Goal: Find contact information: Find contact information

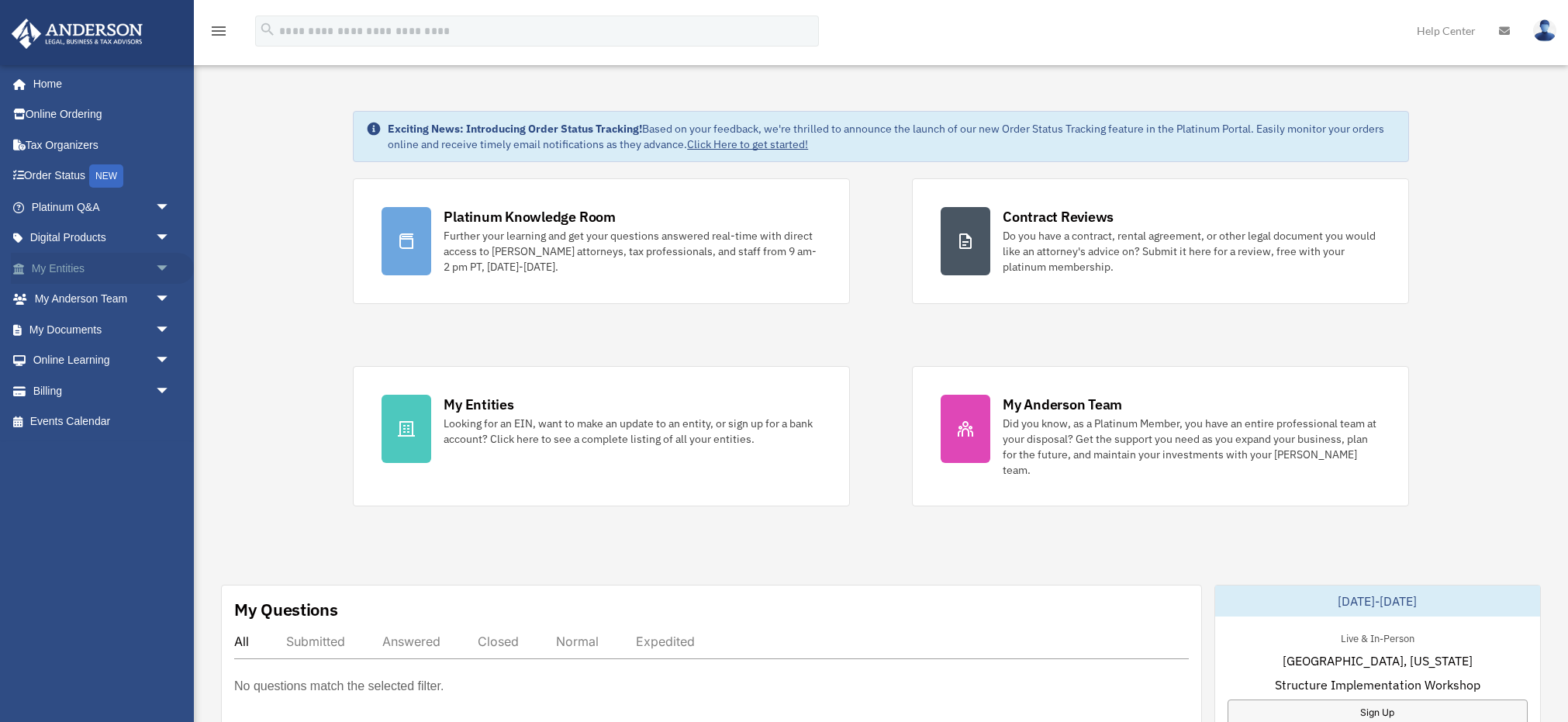
scroll to position [7, 0]
click at [169, 264] on span "arrow_drop_down" at bounding box center [171, 268] width 31 height 31
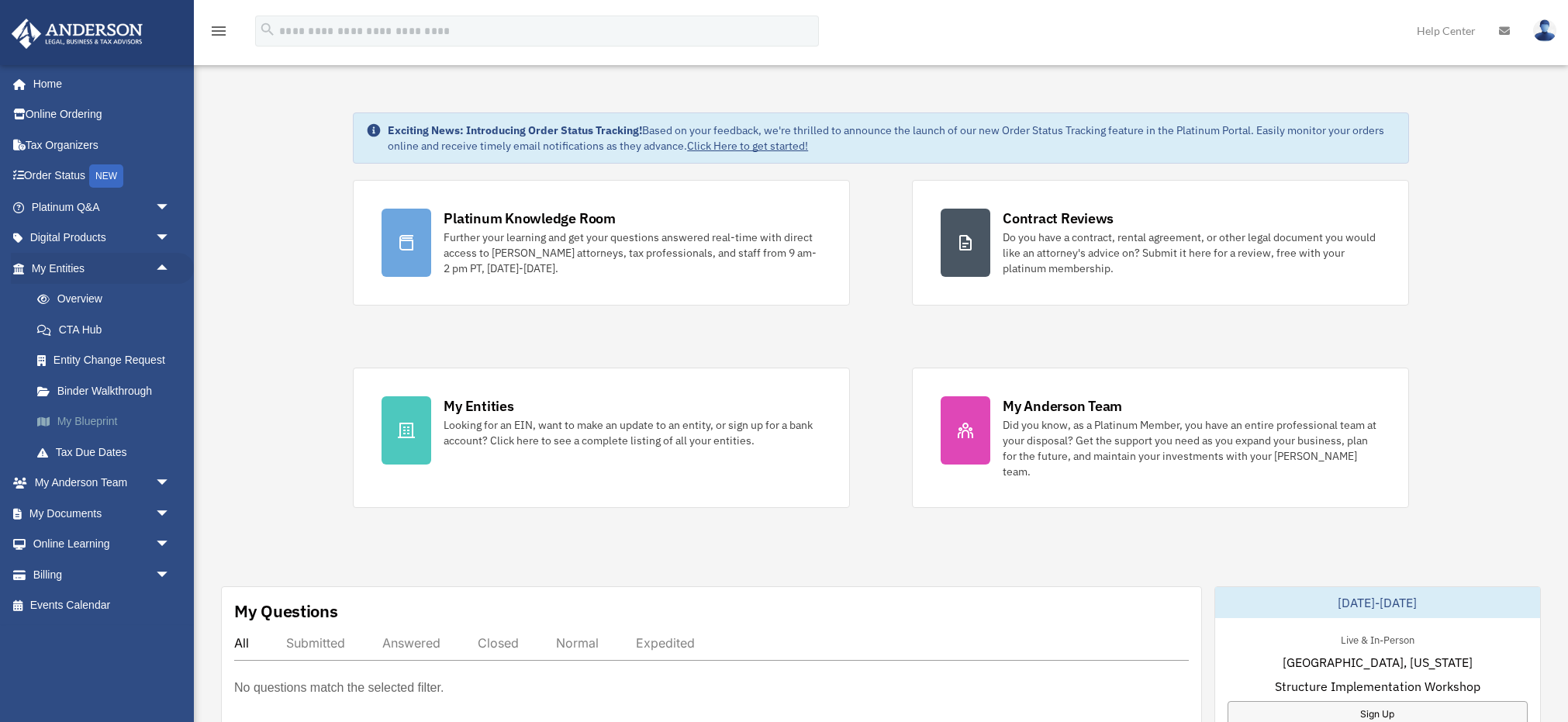
click at [71, 411] on link "My Blueprint" at bounding box center [107, 422] width 172 height 31
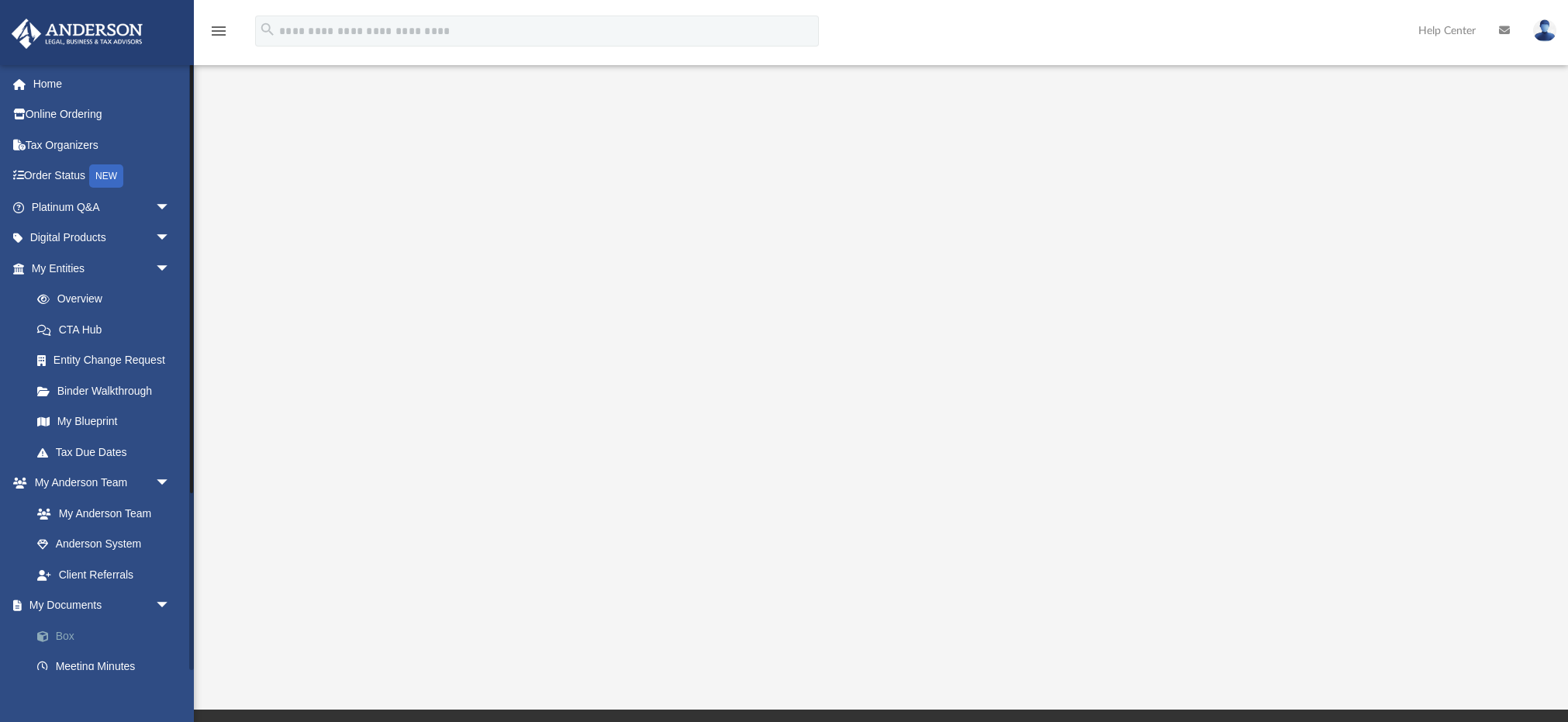
scroll to position [57, 0]
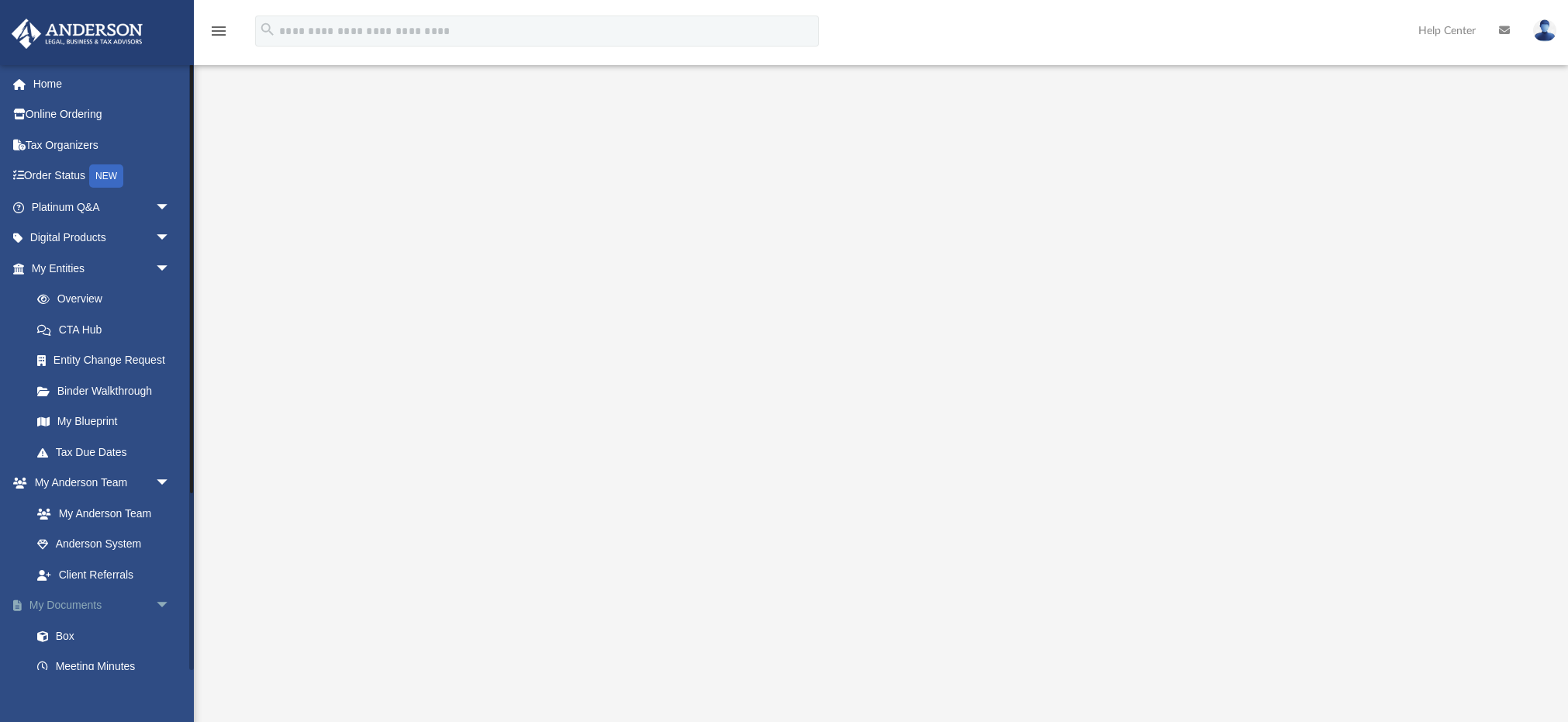
click at [76, 601] on link "My Documents arrow_drop_down" at bounding box center [102, 606] width 183 height 31
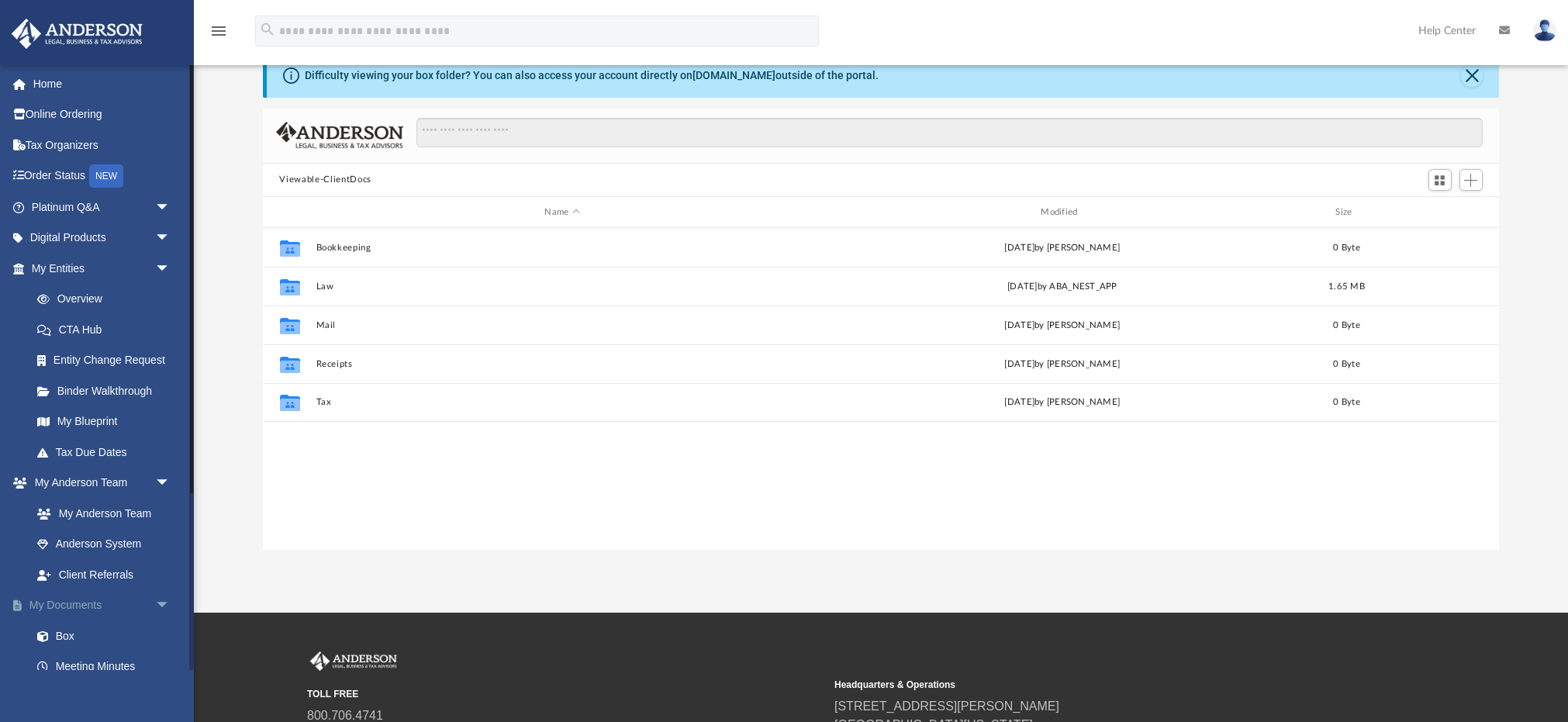
scroll to position [353, 1237]
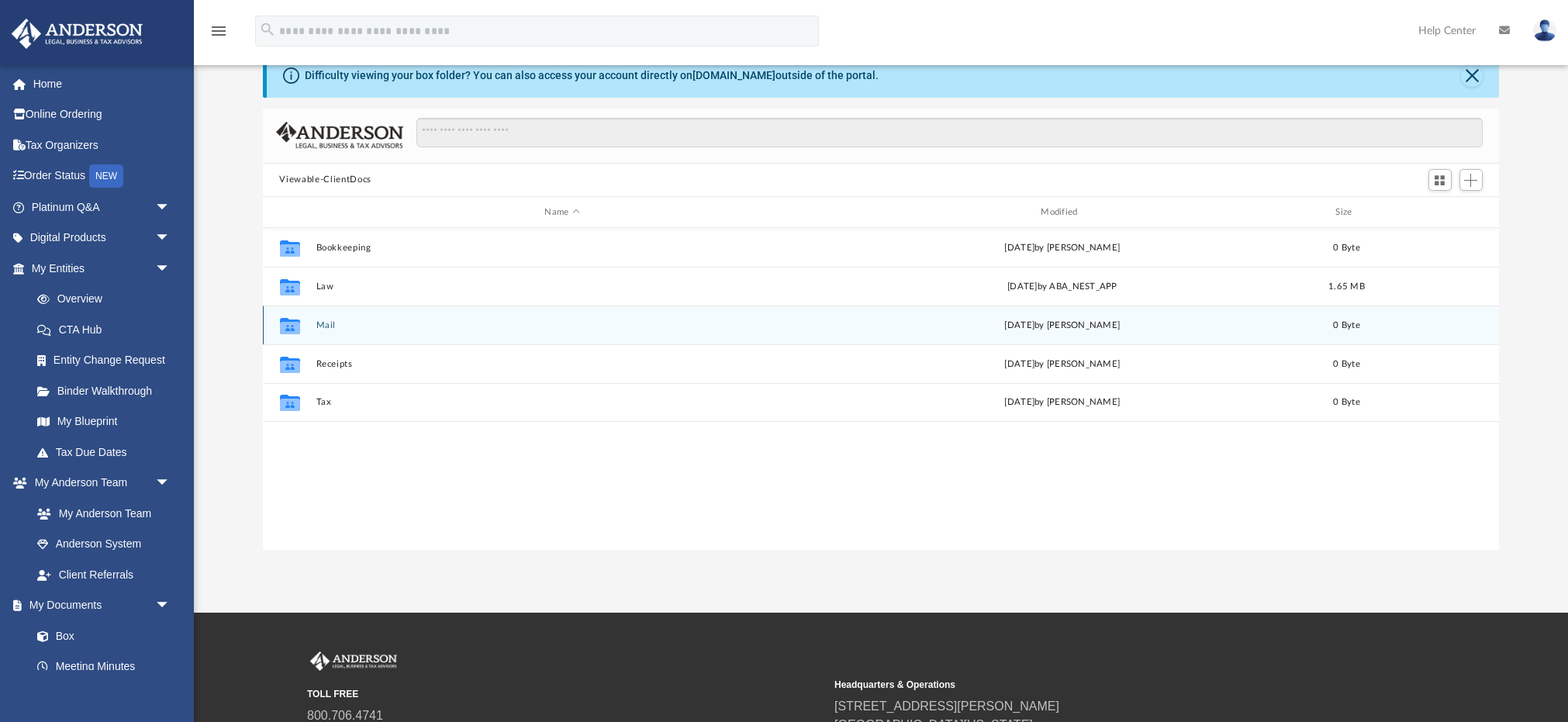
click at [332, 323] on button "Mail" at bounding box center [562, 325] width 493 height 10
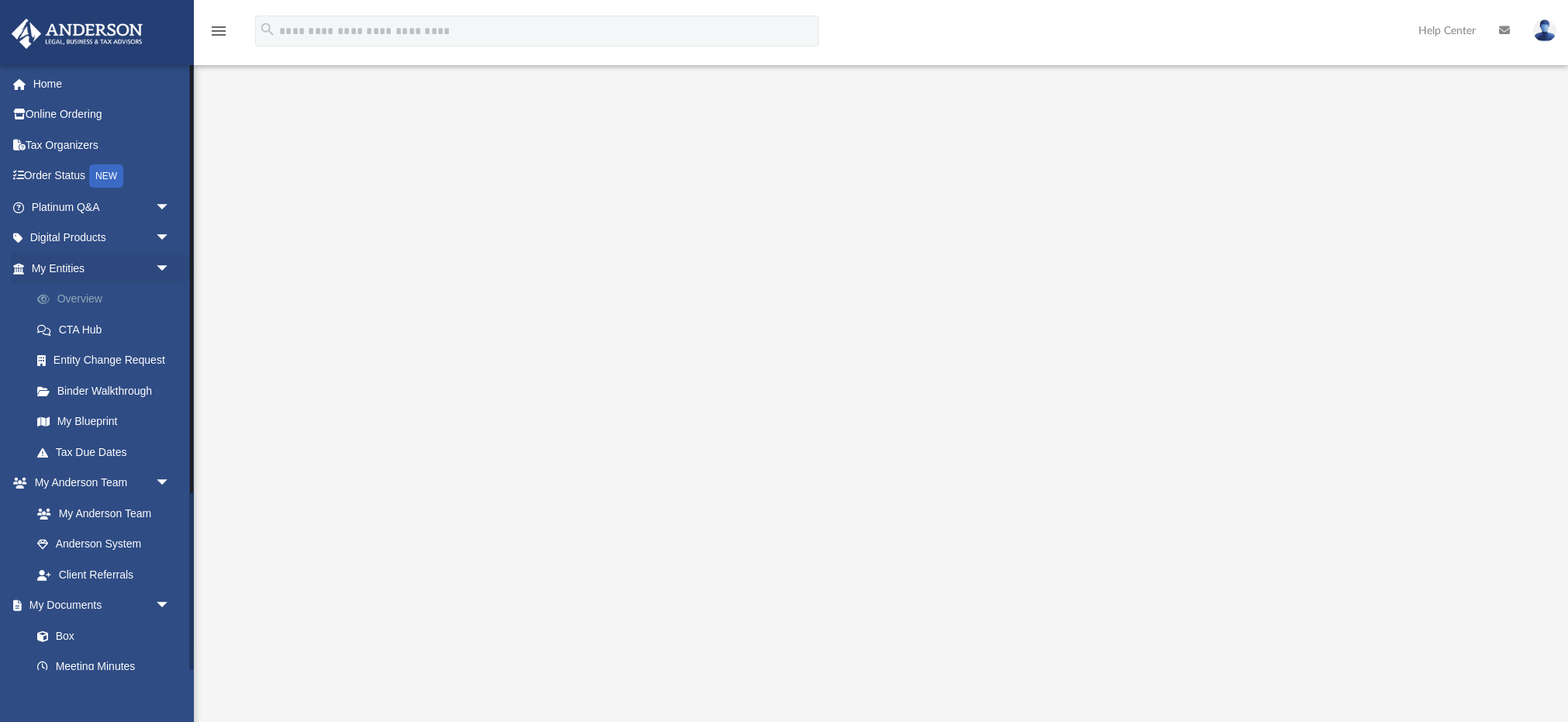
click at [77, 292] on link "Overview" at bounding box center [107, 299] width 172 height 31
click at [70, 327] on link "CTA Hub" at bounding box center [107, 330] width 172 height 31
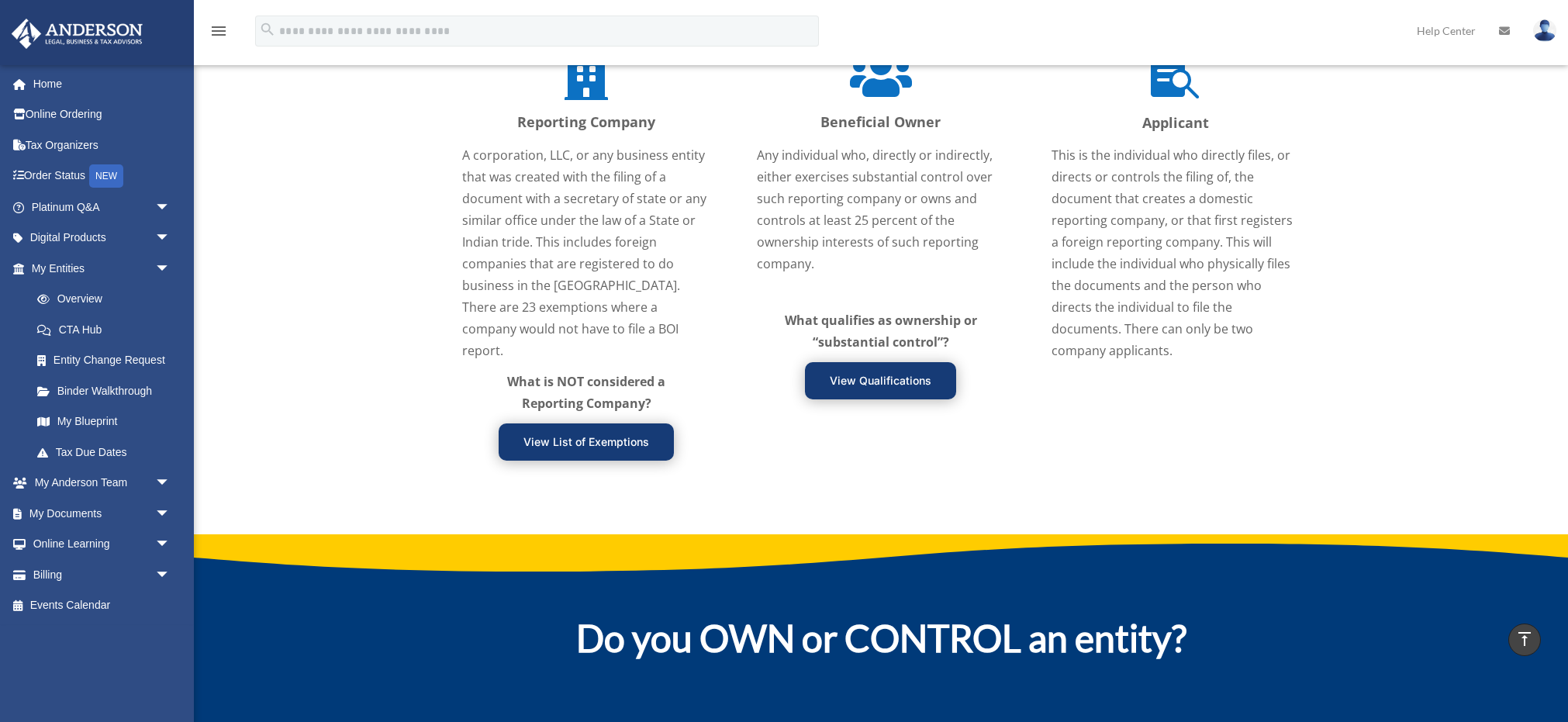
scroll to position [1851, 0]
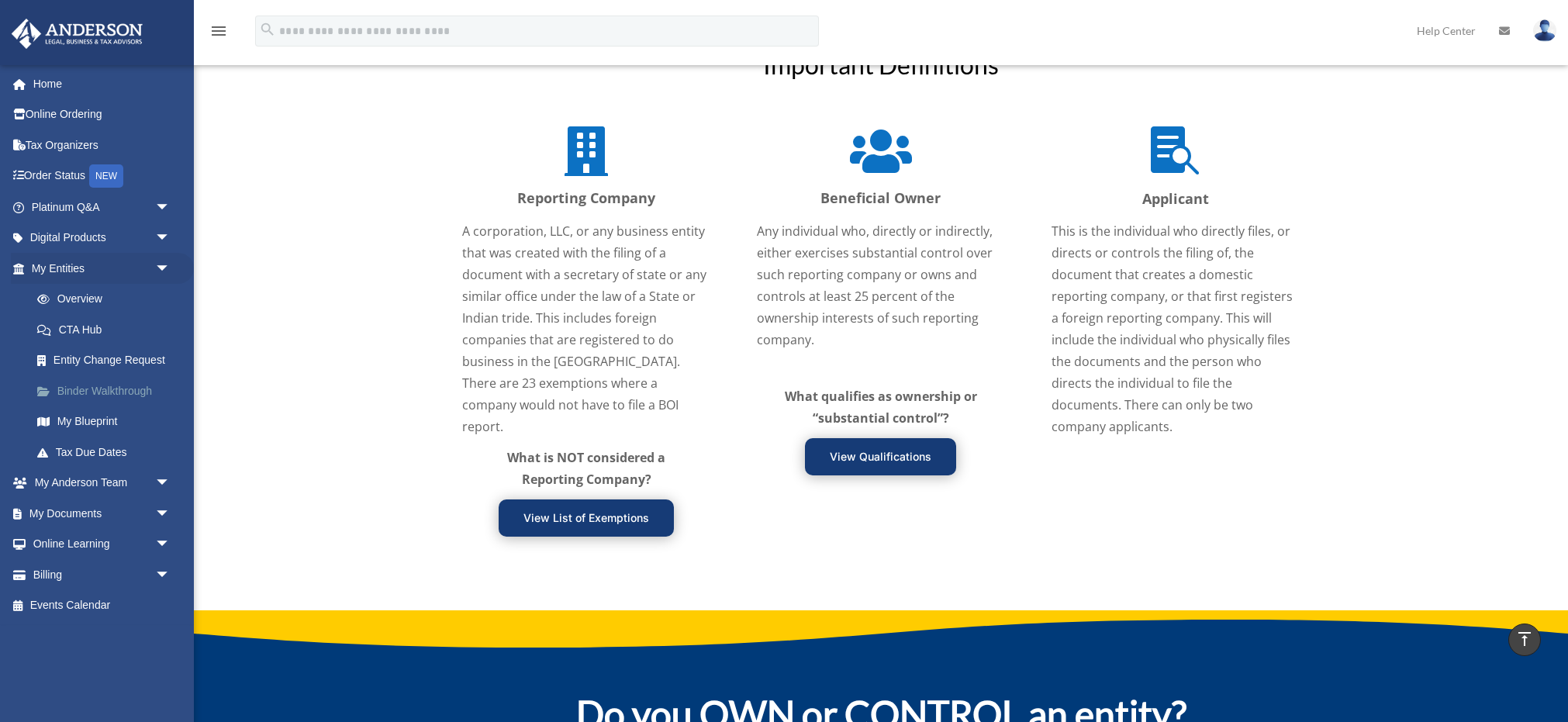
click at [74, 389] on link "Binder Walkthrough" at bounding box center [107, 391] width 172 height 31
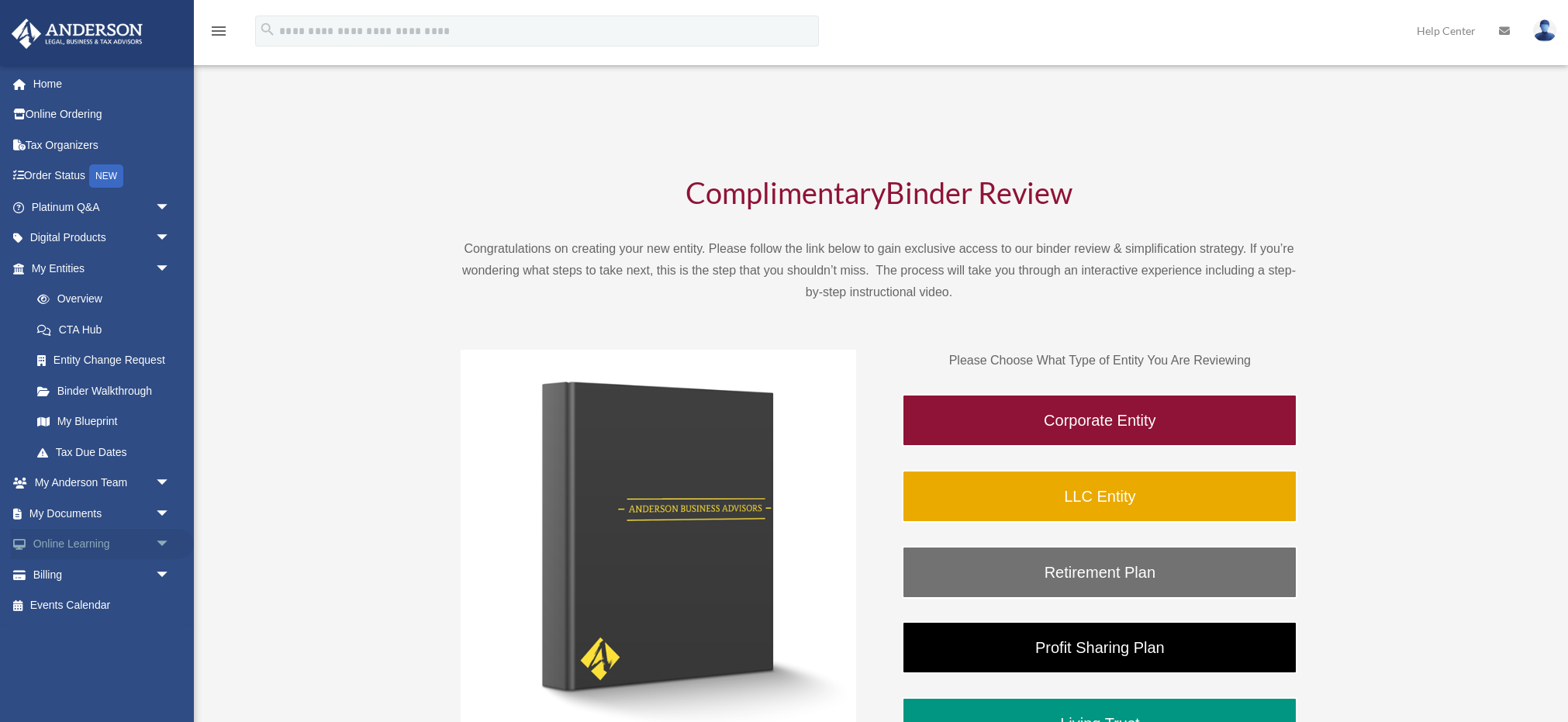
scroll to position [6, 0]
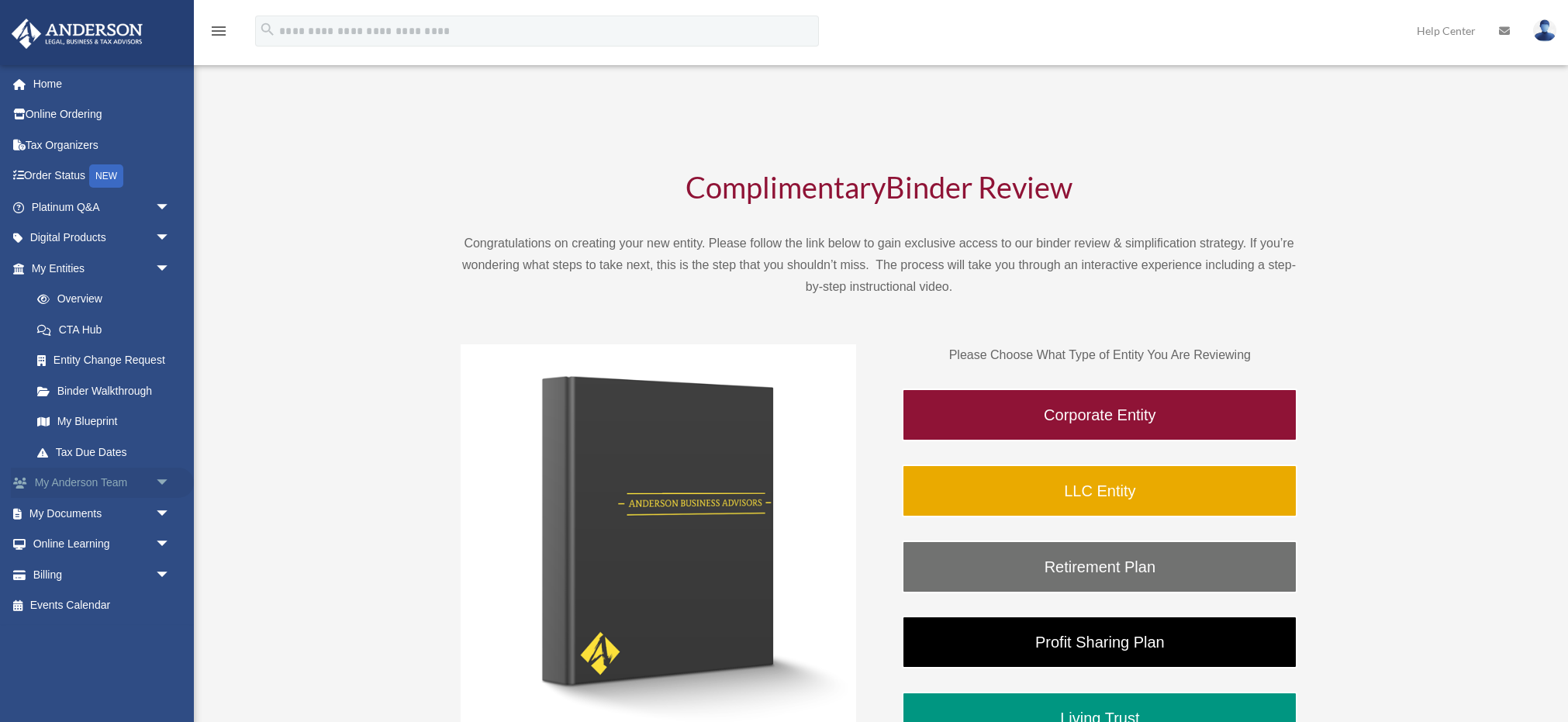
click at [160, 474] on span "arrow_drop_down" at bounding box center [171, 483] width 31 height 31
click at [78, 507] on link "My Anderson Team" at bounding box center [107, 513] width 172 height 31
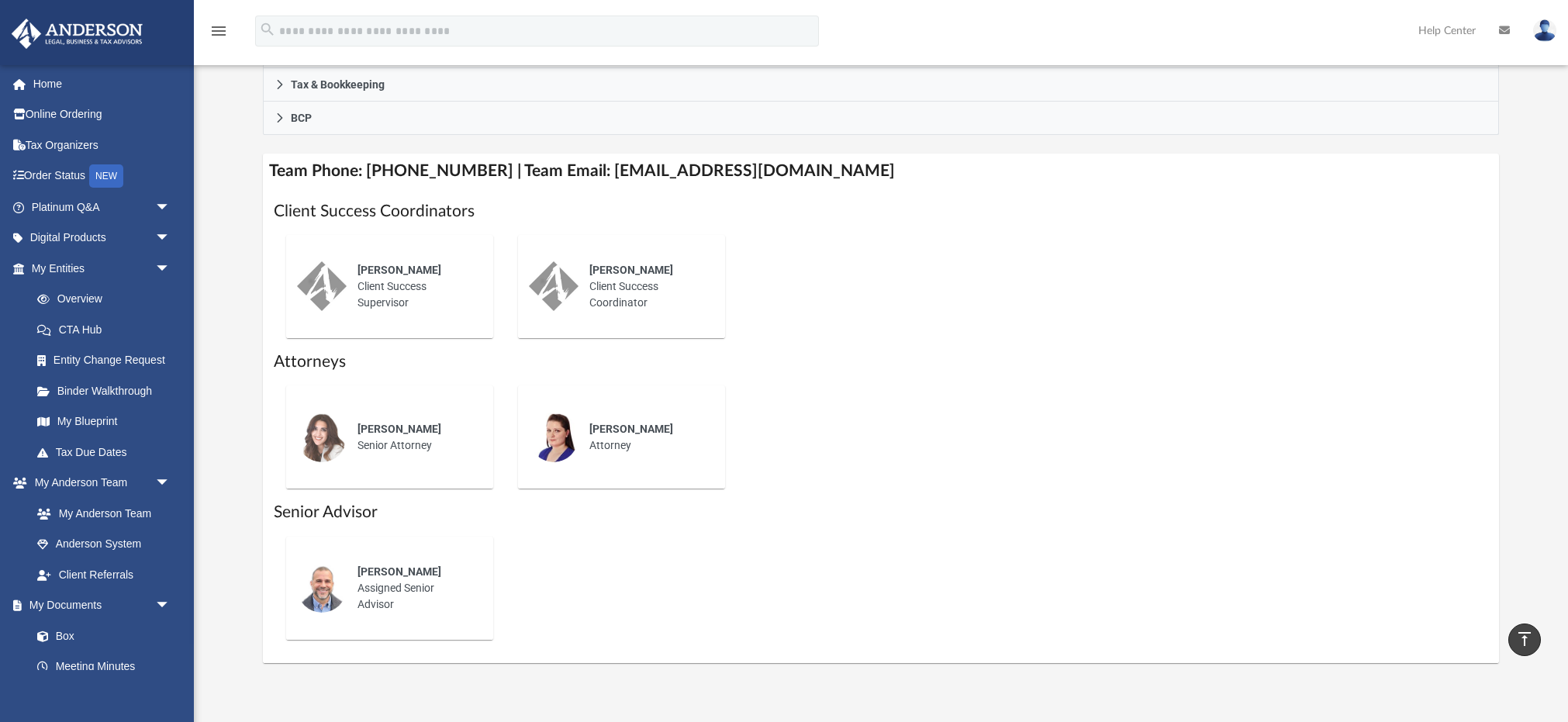
scroll to position [441, 0]
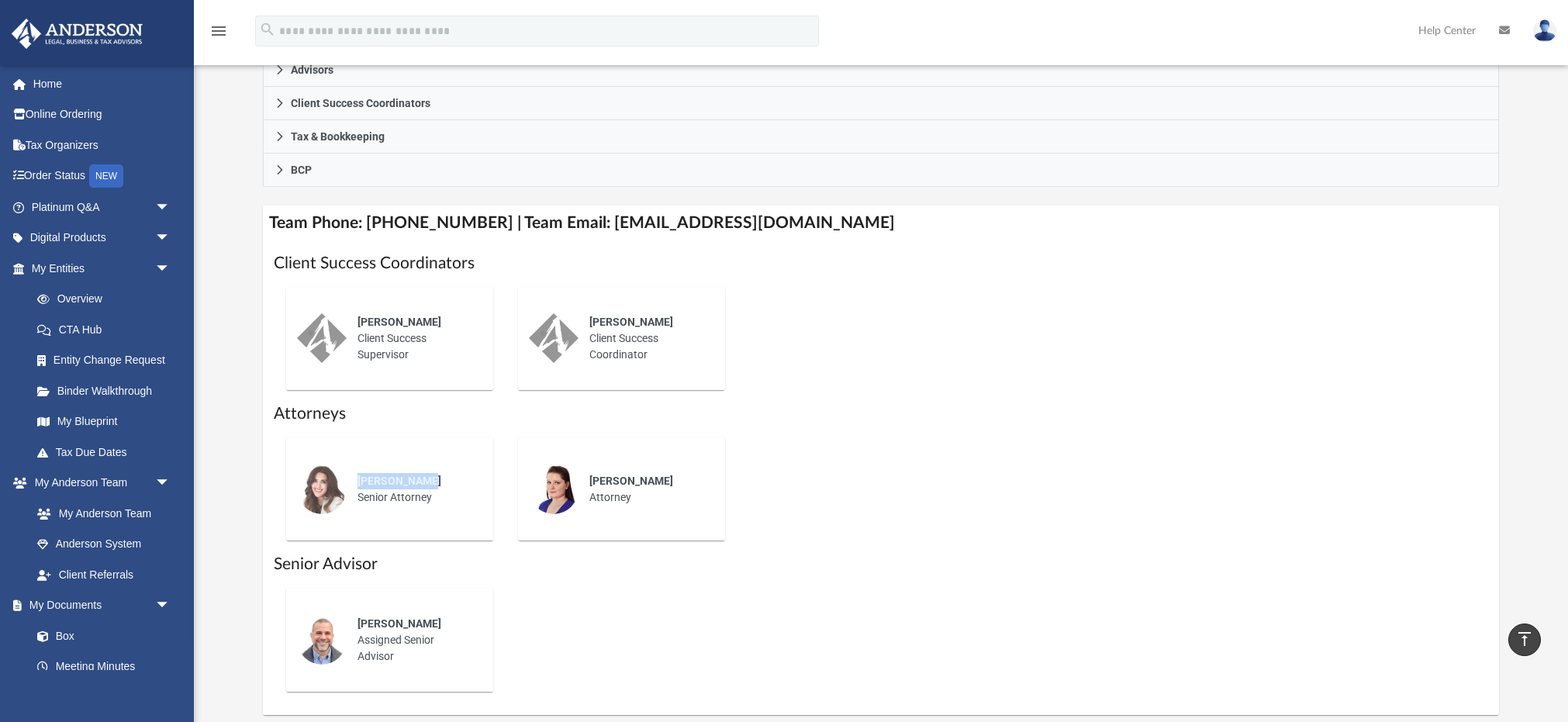
drag, startPoint x: 360, startPoint y: 473, endPoint x: 447, endPoint y: 472, distance: 87.0
click at [447, 473] on div "[PERSON_NAME]" at bounding box center [415, 481] width 114 height 17
click at [596, 318] on span "Amy Borges" at bounding box center [631, 321] width 83 height 12
drag, startPoint x: 593, startPoint y: 317, endPoint x: 682, endPoint y: 317, distance: 89.0
click at [682, 317] on div "Amy Borges" at bounding box center [646, 322] width 114 height 17
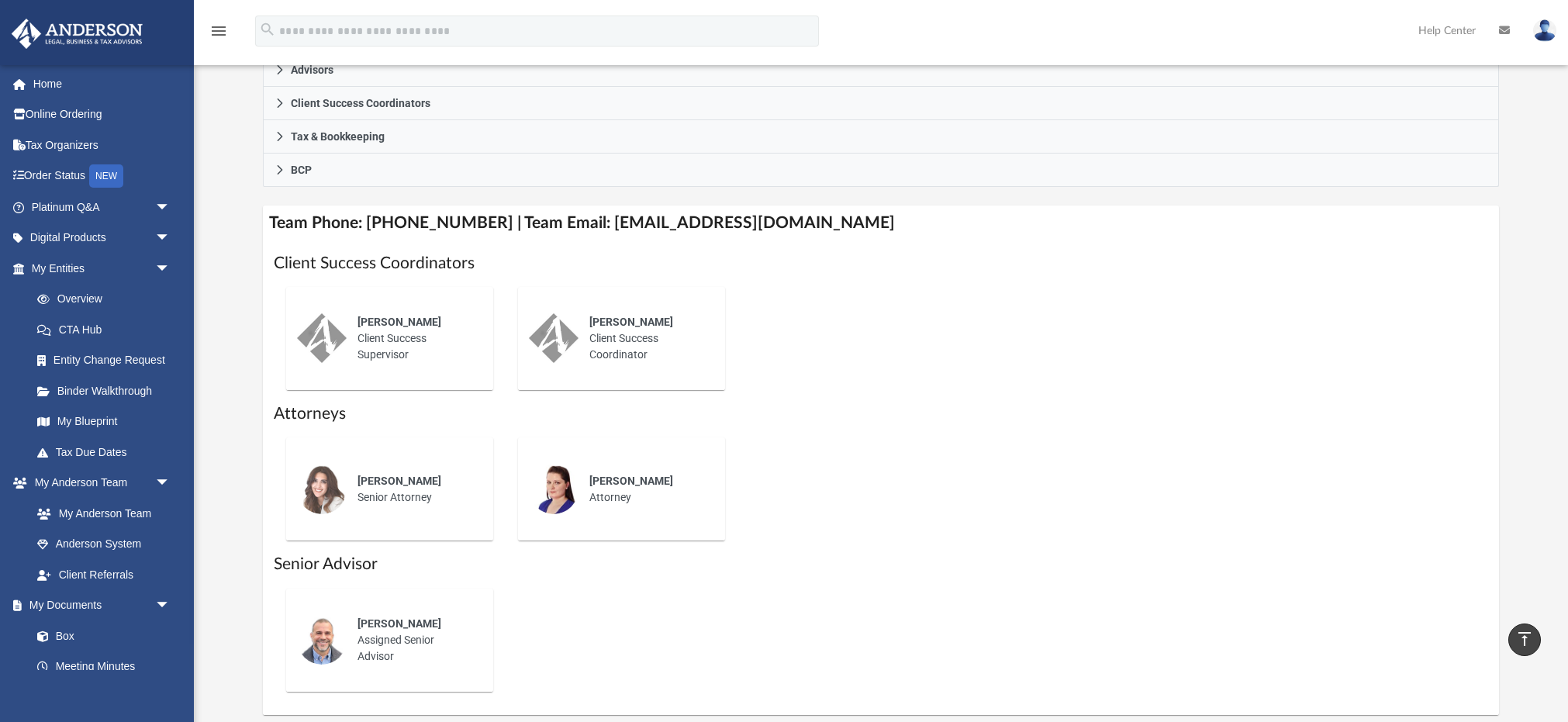
click at [668, 359] on div "Amy Borges Client Success Coordinator" at bounding box center [646, 338] width 136 height 70
click at [363, 216] on h4 "Team Phone: (725) 208-3133 | Team Email: myteam@andersonadvisors.com" at bounding box center [881, 223] width 1237 height 35
drag, startPoint x: 365, startPoint y: 218, endPoint x: 484, endPoint y: 219, distance: 119.0
click at [484, 219] on h4 "Team Phone: (725) 208-3133 | Team Email: myteam@andersonadvisors.com" at bounding box center [881, 223] width 1237 height 35
click at [484, 227] on h4 "Team Phone: (725) 208-3133 | Team Email: myteam@andersonadvisors.com" at bounding box center [881, 223] width 1237 height 35
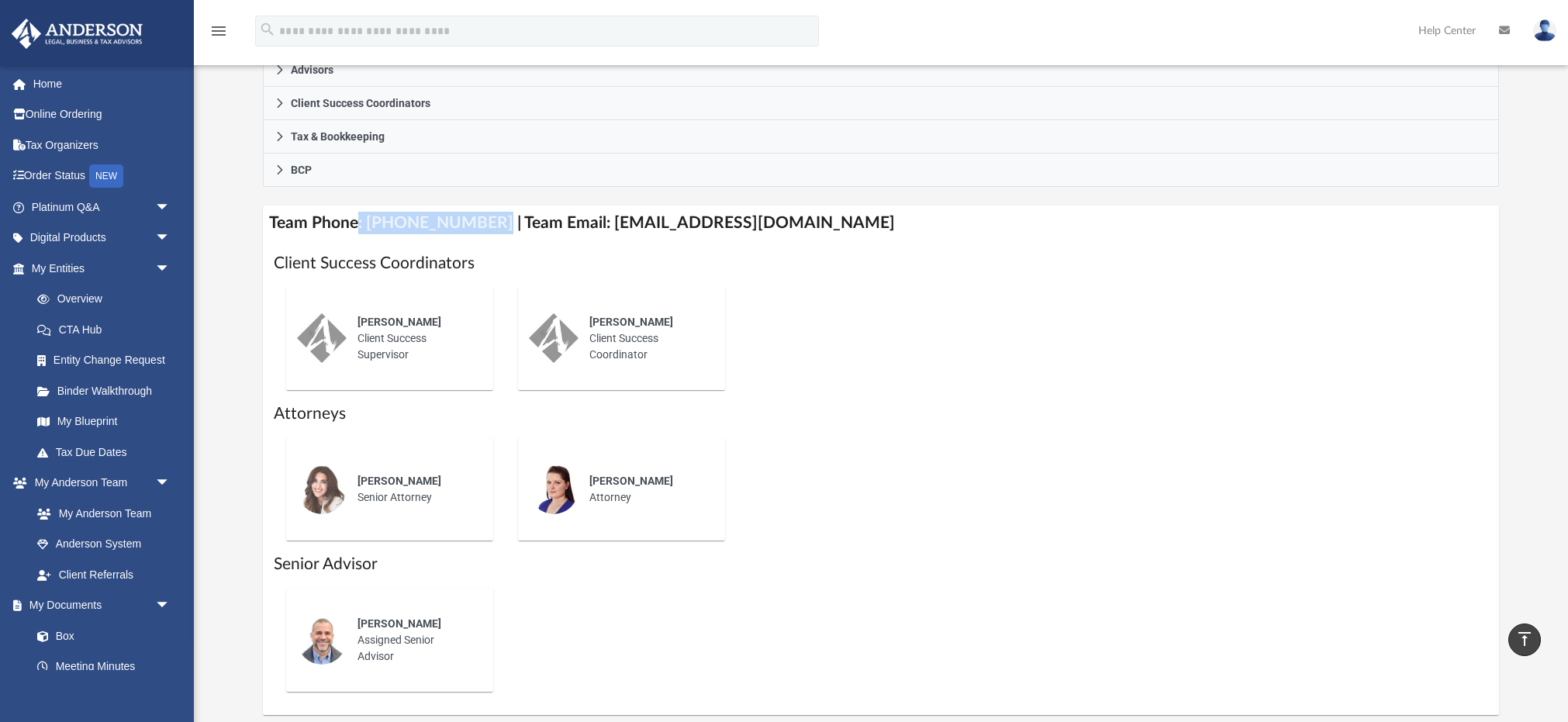
drag, startPoint x: 476, startPoint y: 216, endPoint x: 374, endPoint y: 259, distance: 110.7
click at [359, 215] on h4 "Team Phone: (725) 208-3133 | Team Email: myteam@andersonadvisors.com" at bounding box center [881, 223] width 1237 height 35
